Goal: Task Accomplishment & Management: Manage account settings

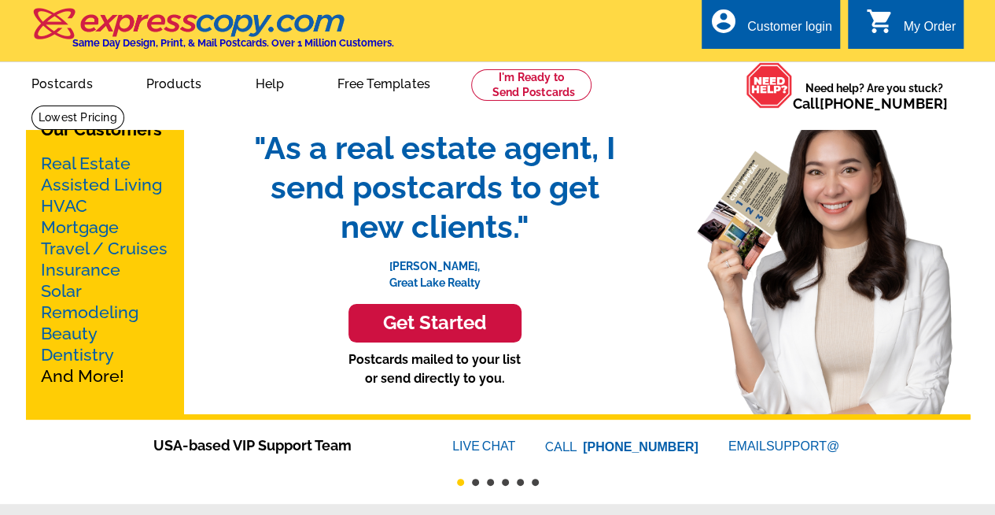
click at [776, 25] on div "Customer login" at bounding box center [790, 31] width 85 height 22
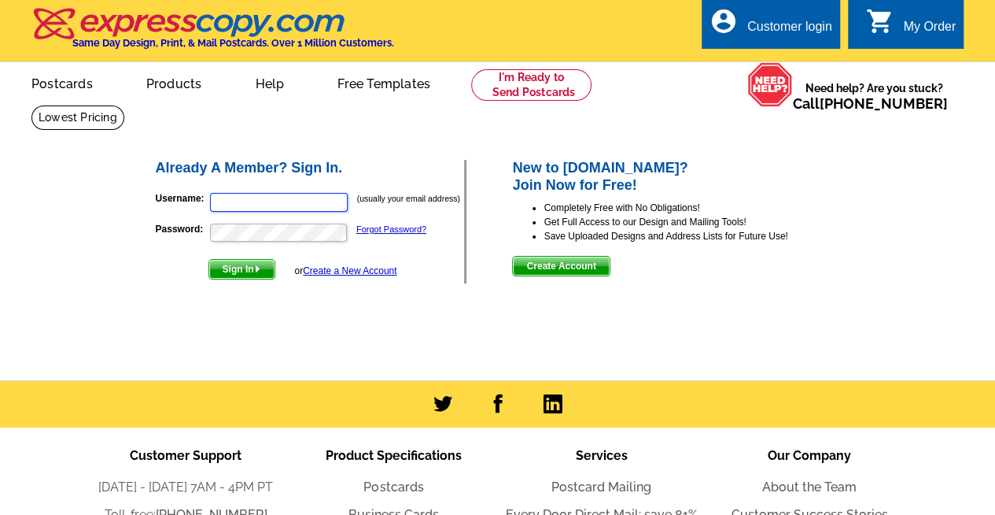
click at [258, 199] on input "Username:" at bounding box center [279, 202] width 138 height 19
click at [238, 197] on input "Username:" at bounding box center [279, 202] width 138 height 19
type input "[EMAIL_ADDRESS][DOMAIN_NAME]"
click at [235, 264] on span "Sign In" at bounding box center [241, 269] width 65 height 19
